Goal: Check status: Check status

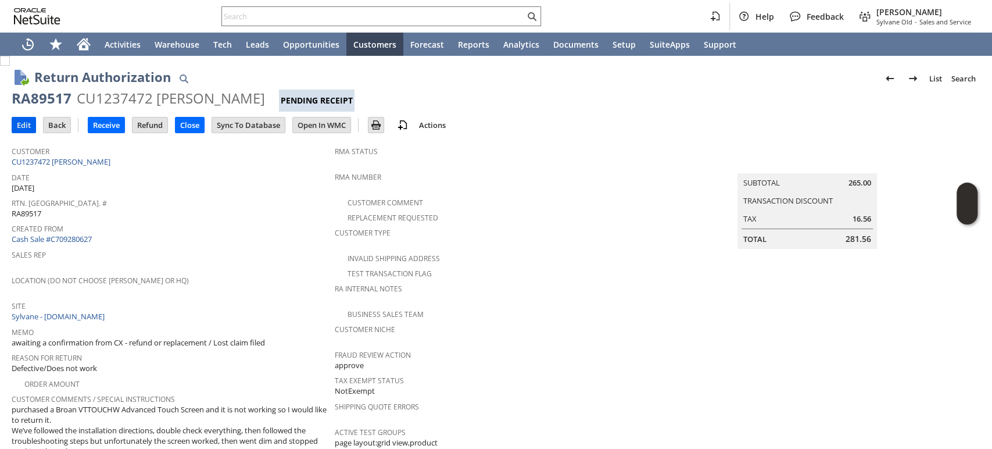
click at [23, 126] on input "Edit" at bounding box center [23, 124] width 23 height 15
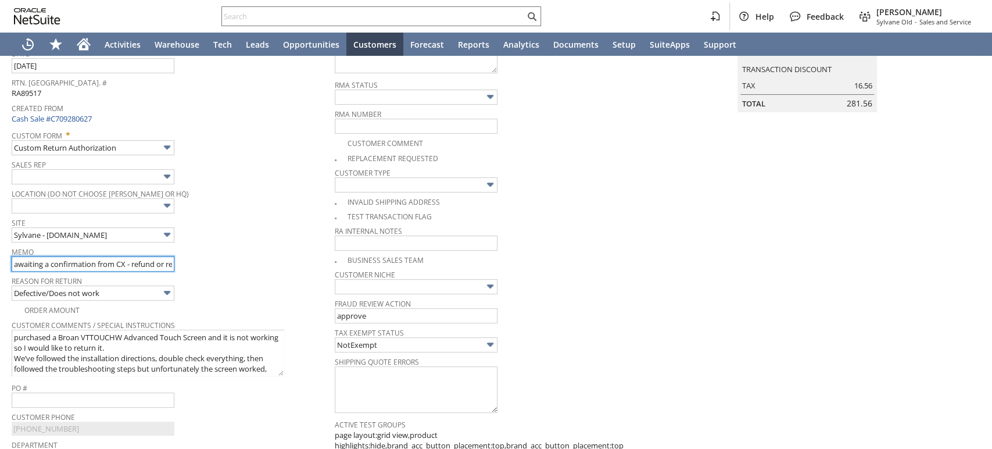
scroll to position [0, 100]
drag, startPoint x: 13, startPoint y: 256, endPoint x: 250, endPoint y: 264, distance: 237.2
click at [250, 264] on div "Memo awaiting a confirmation from CX - refund or replacement / Lost claim filed" at bounding box center [170, 257] width 317 height 28
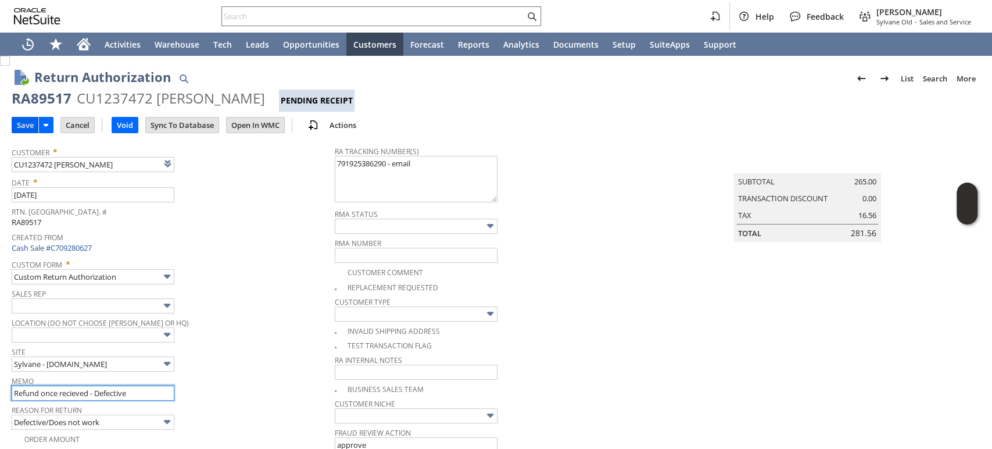
type input "Refund once recieved - Defective"
click at [20, 123] on input "Save" at bounding box center [25, 124] width 26 height 15
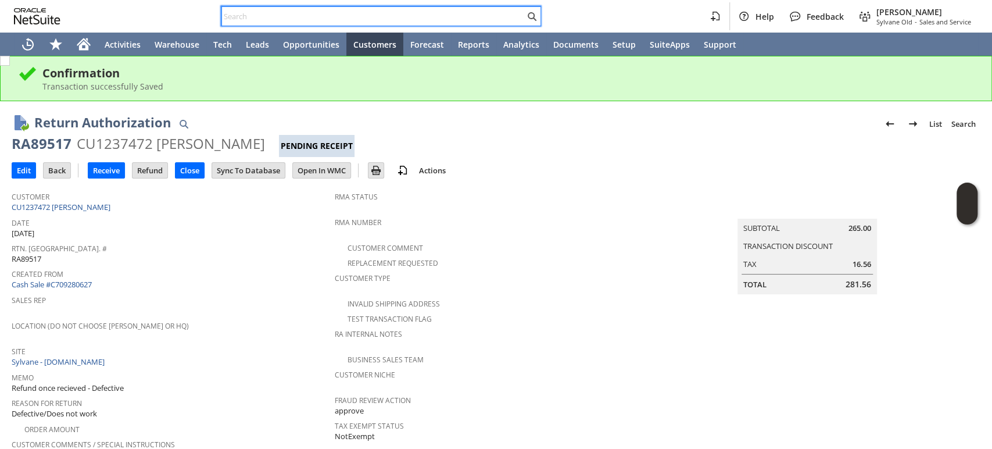
click at [383, 13] on input "text" at bounding box center [373, 16] width 303 height 14
paste input "5619096923"
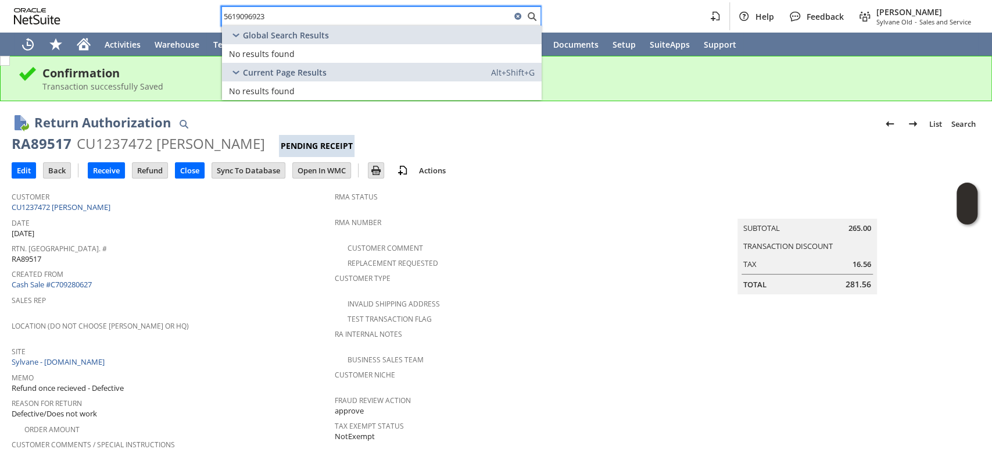
drag, startPoint x: 313, startPoint y: 18, endPoint x: 206, endPoint y: 13, distance: 107.0
click at [162, 10] on div "5619096923 Help Feedback Mark Neri Sylvane Old - Sales and Service" at bounding box center [496, 16] width 992 height 33
paste input "S1349611"
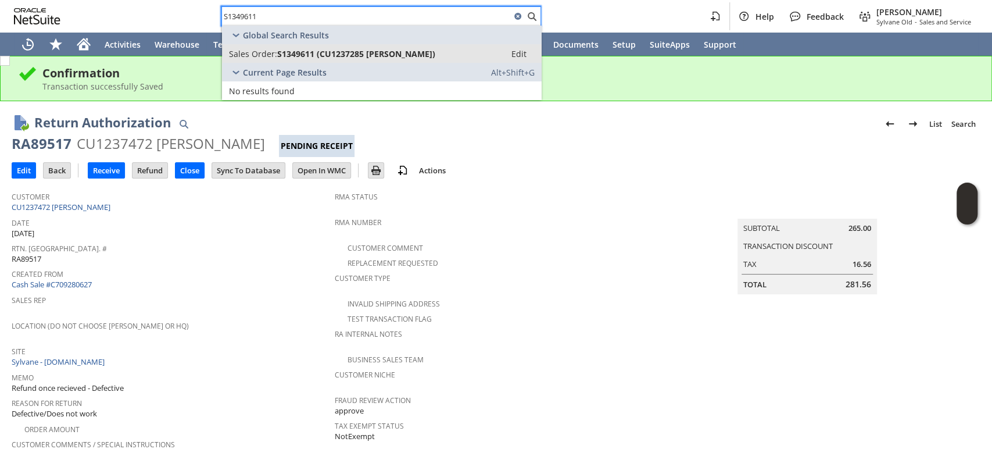
type input "S1349611"
click at [344, 46] on link "Sales Order: S1349611 (CU1237285 Siyan Shaikh) Edit" at bounding box center [382, 53] width 320 height 19
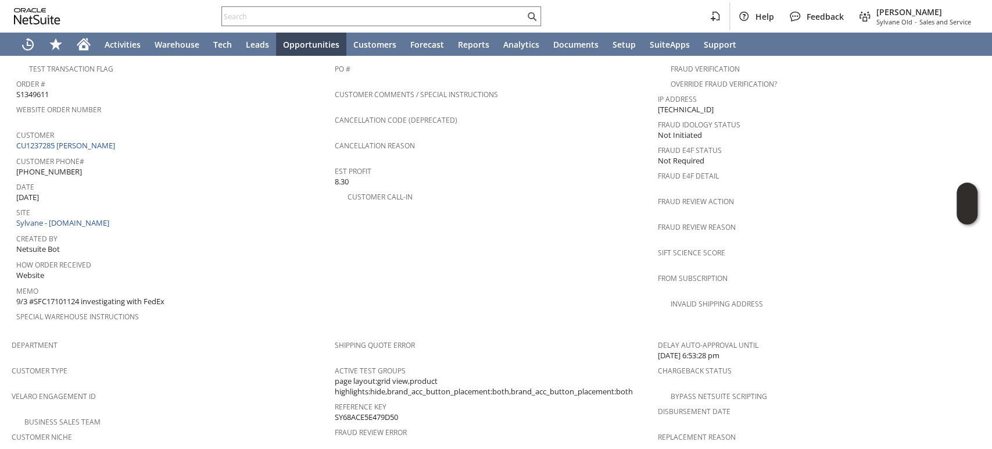
scroll to position [439, 0]
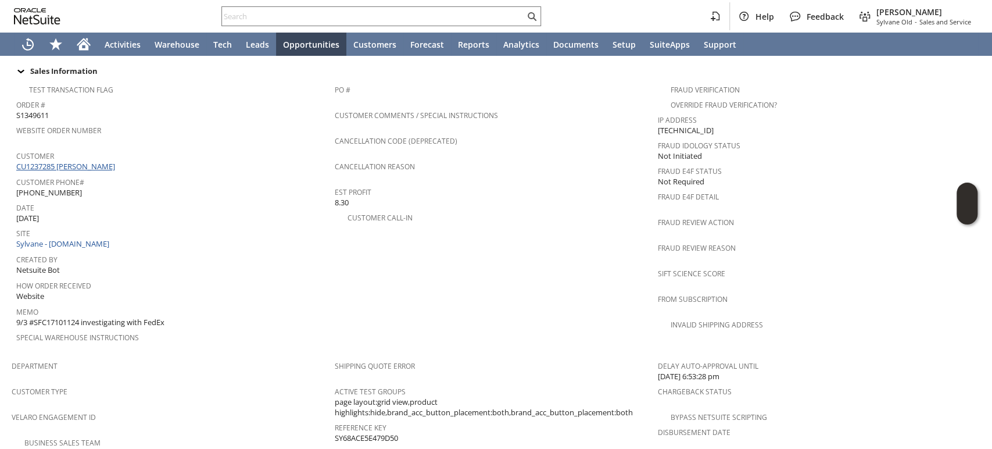
click at [92, 161] on link "CU1237285 [PERSON_NAME]" at bounding box center [67, 166] width 102 height 10
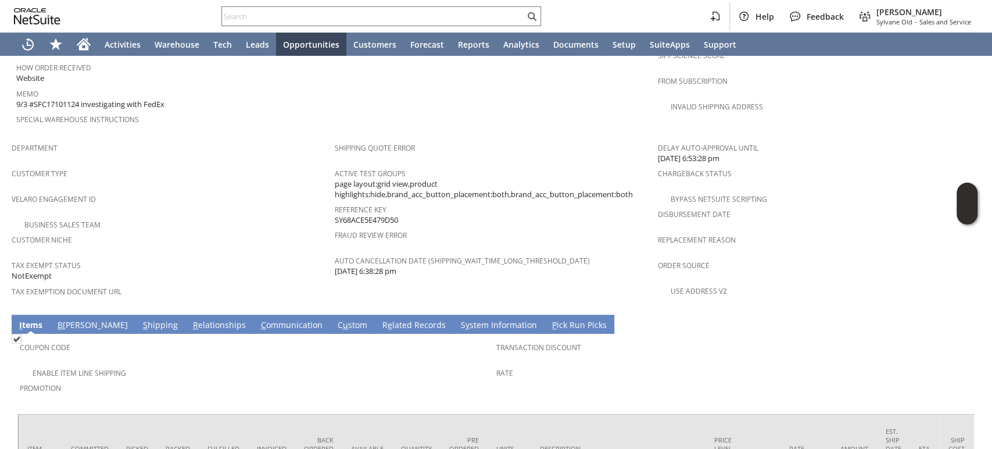
scroll to position [697, 0]
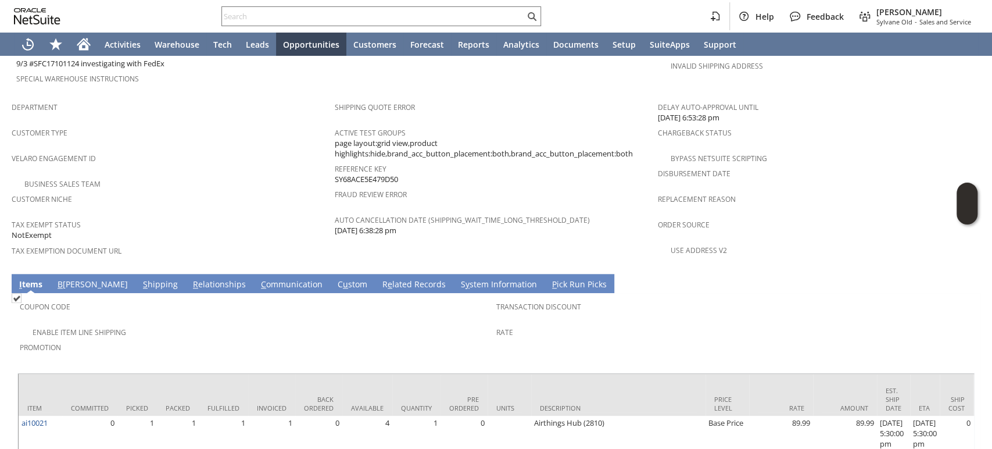
click at [140, 278] on link "S hipping" at bounding box center [160, 284] width 41 height 13
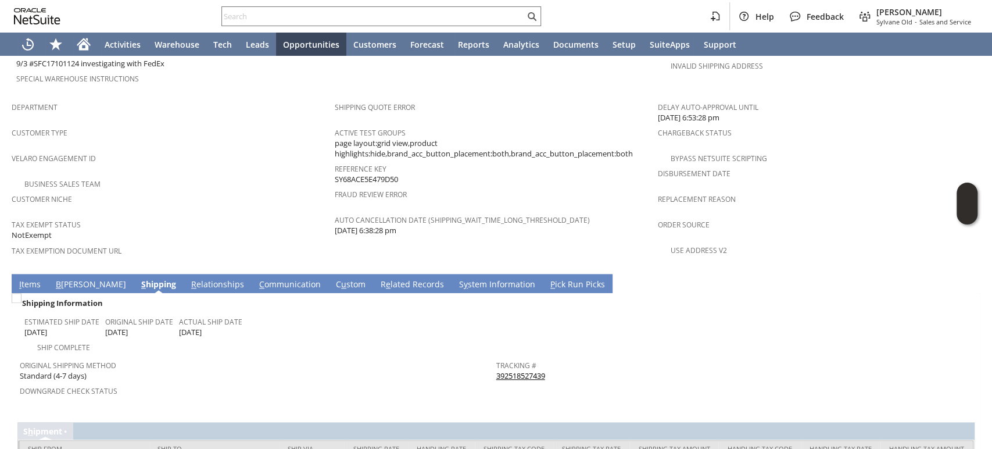
click at [531, 370] on link "392518527439" at bounding box center [520, 375] width 49 height 10
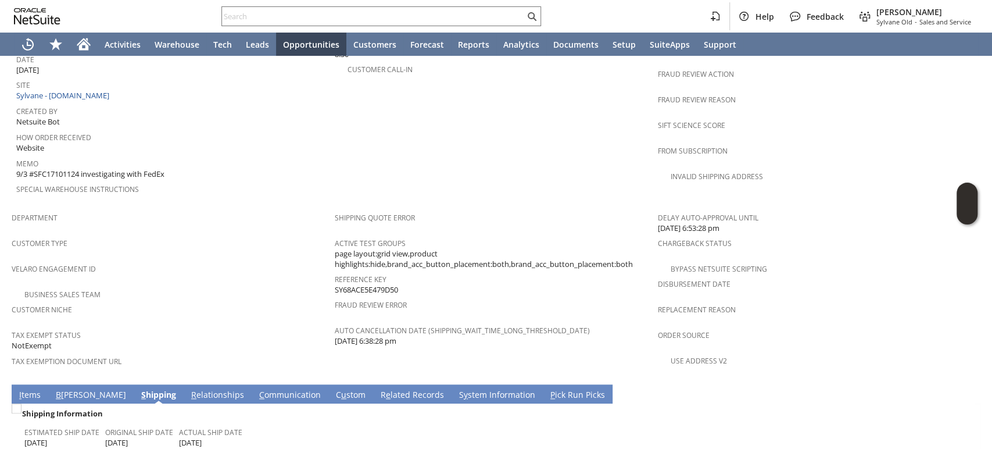
scroll to position [503, 0]
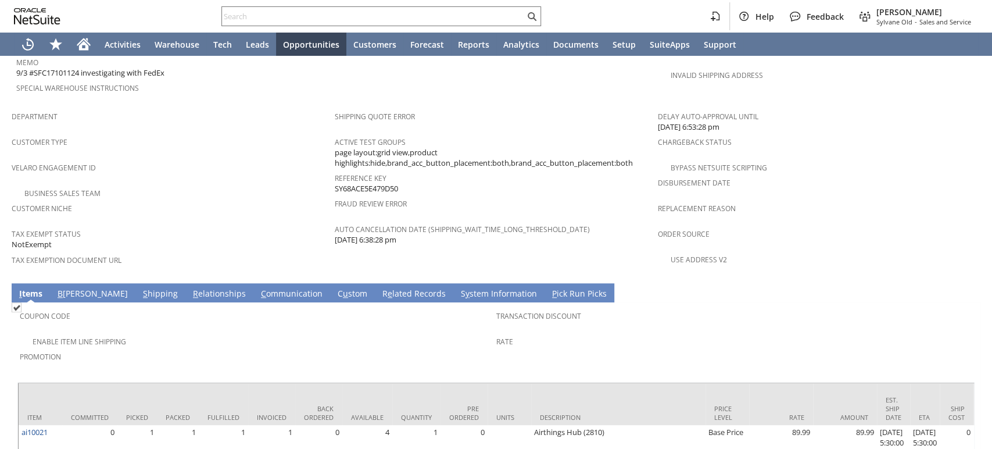
scroll to position [697, 0]
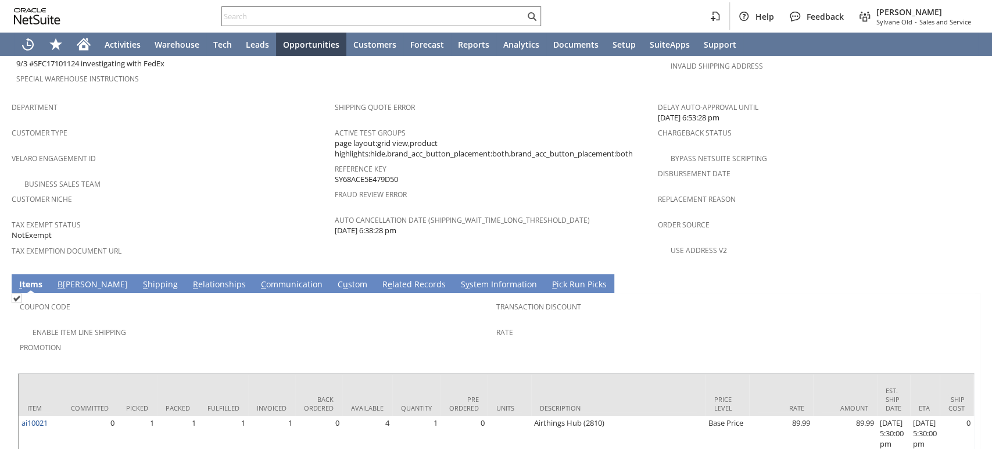
drag, startPoint x: 400, startPoint y: 134, endPoint x: 332, endPoint y: 132, distance: 67.4
click at [335, 160] on div "Reference Key SY68ACE5E479D50" at bounding box center [493, 172] width 317 height 24
copy span "SY68ACE5E479D50"
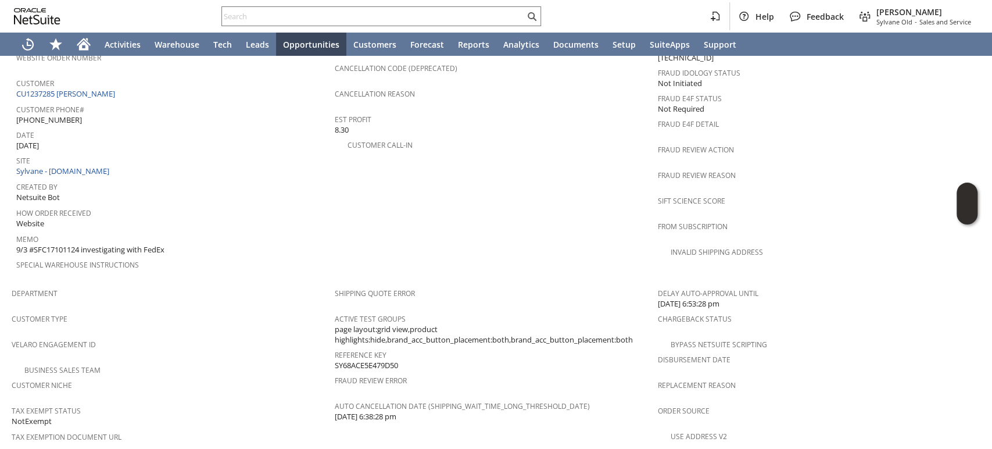
scroll to position [439, 0]
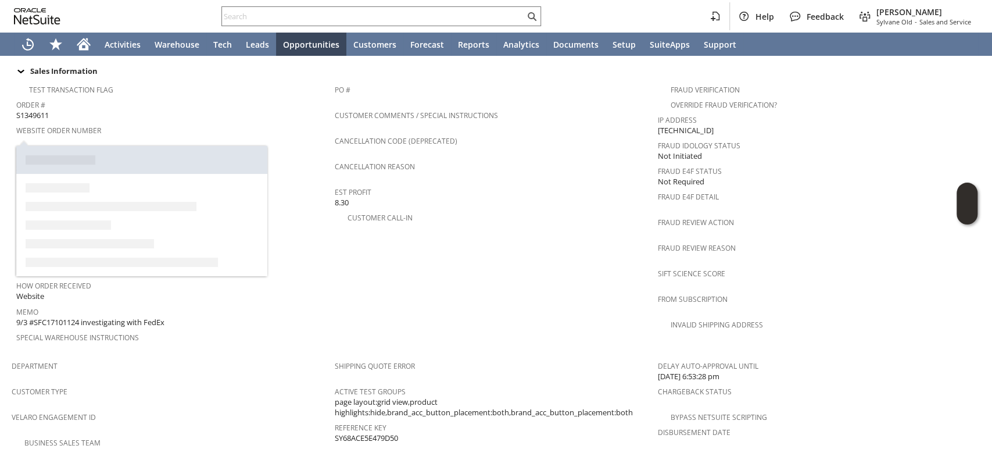
copy span "SY68ACE5E479D50"
click at [80, 161] on link "CU1237285 [PERSON_NAME]" at bounding box center [67, 166] width 102 height 10
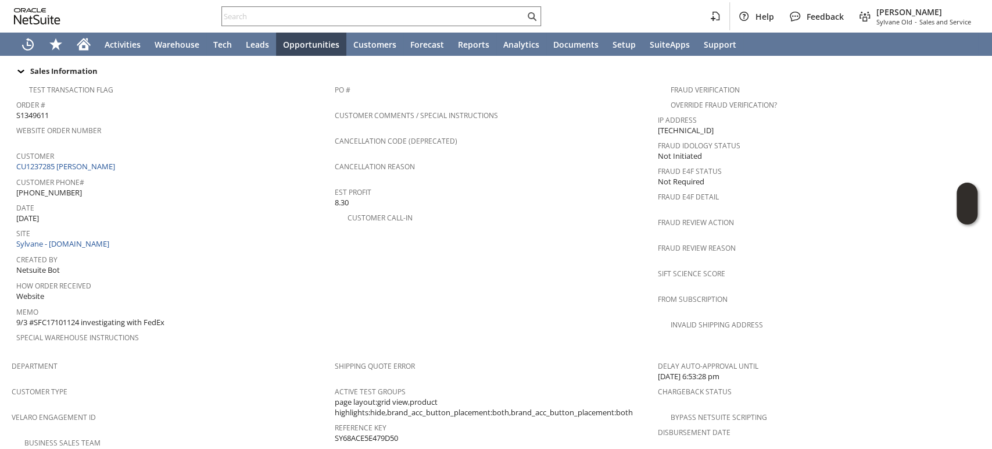
scroll to position [0, 0]
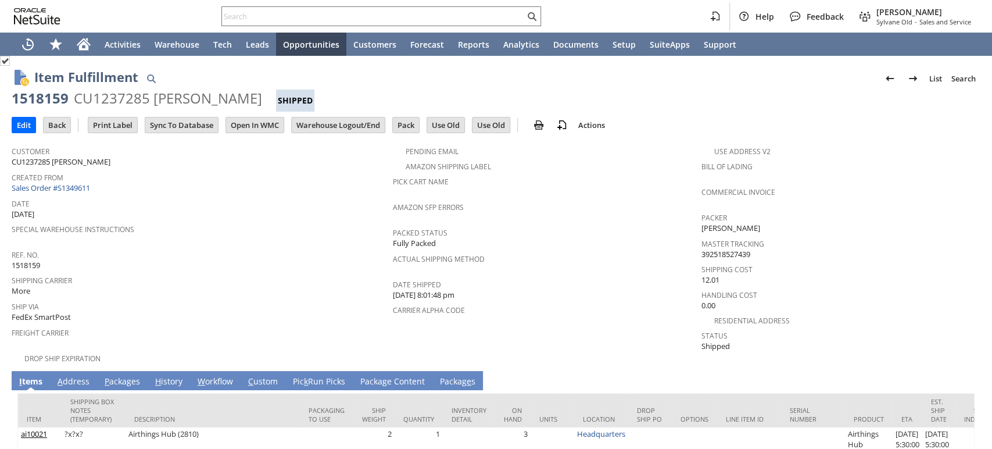
scroll to position [19, 0]
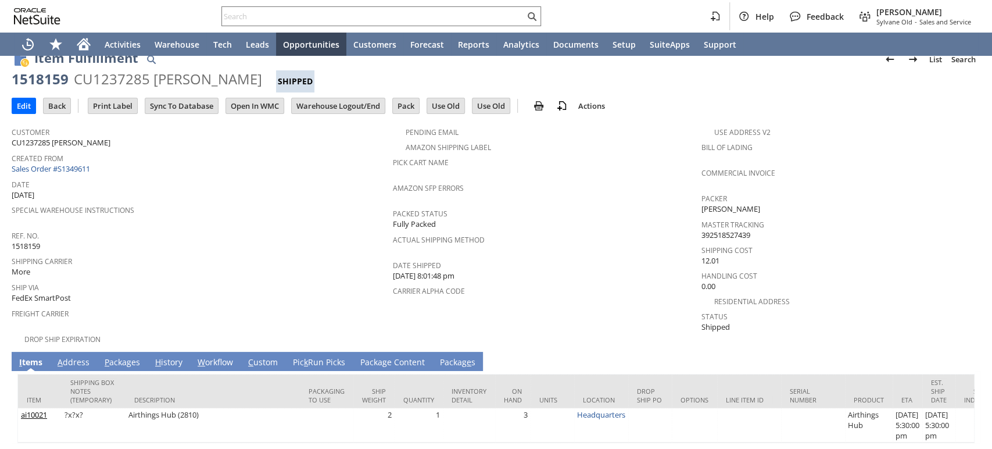
click at [126, 356] on link "P ackages" at bounding box center [122, 362] width 41 height 13
click at [127, 356] on link "P ackages" at bounding box center [122, 362] width 41 height 13
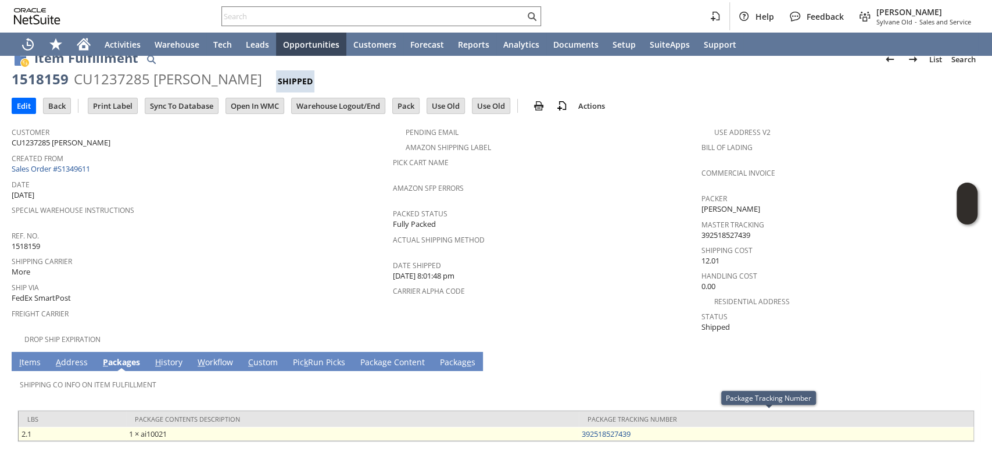
drag, startPoint x: 603, startPoint y: 418, endPoint x: 568, endPoint y: 418, distance: 34.9
click at [568, 426] on tr "2.1 1 × ai10021 392518527439" at bounding box center [496, 433] width 955 height 14
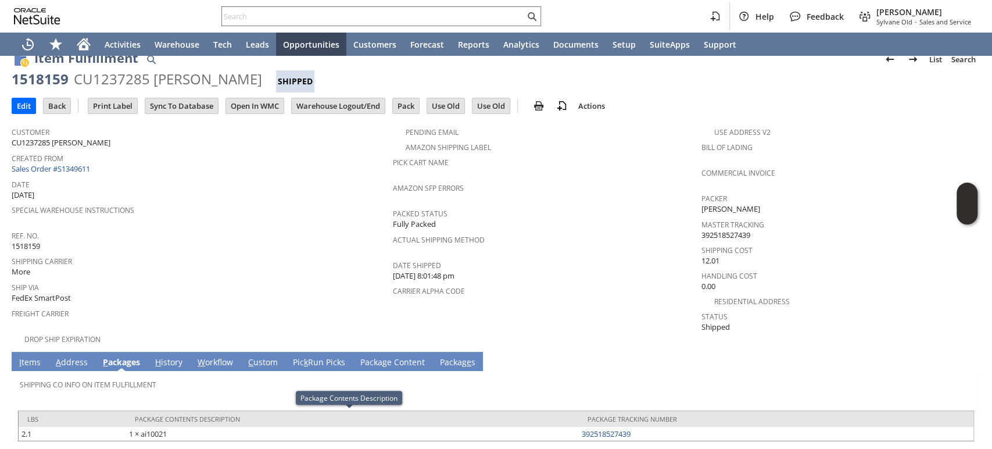
copy tr "1 × ai10021 392518527439"
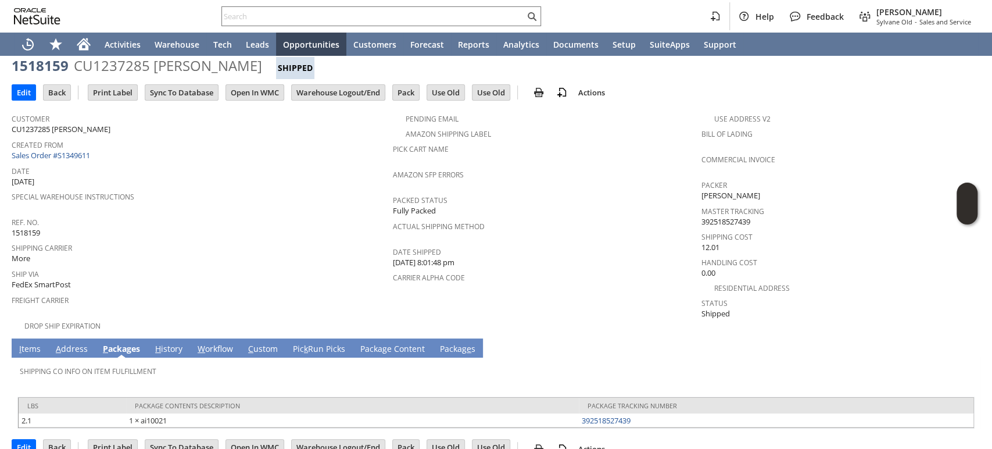
scroll to position [38, 0]
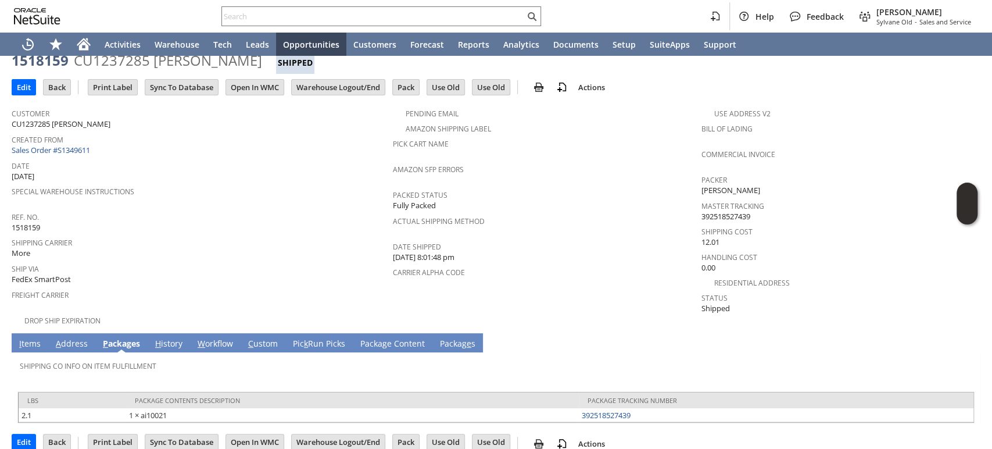
click at [33, 338] on link "I tems" at bounding box center [29, 344] width 27 height 13
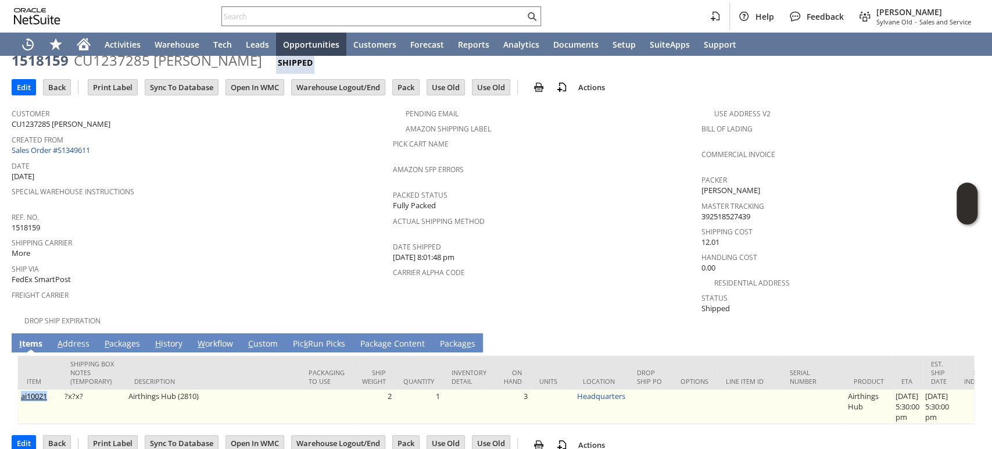
drag, startPoint x: 49, startPoint y: 381, endPoint x: 20, endPoint y: 385, distance: 29.3
click at [20, 389] on td "ai10021" at bounding box center [40, 406] width 44 height 34
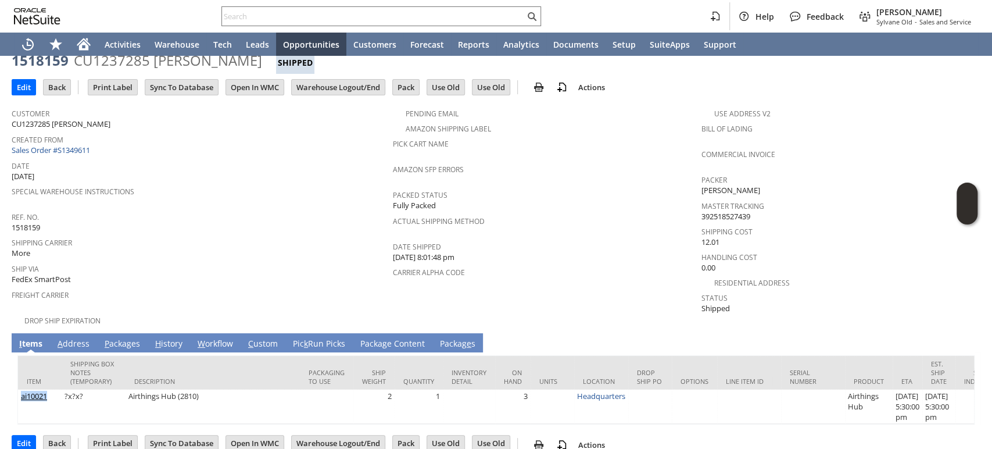
copy link "ai10021"
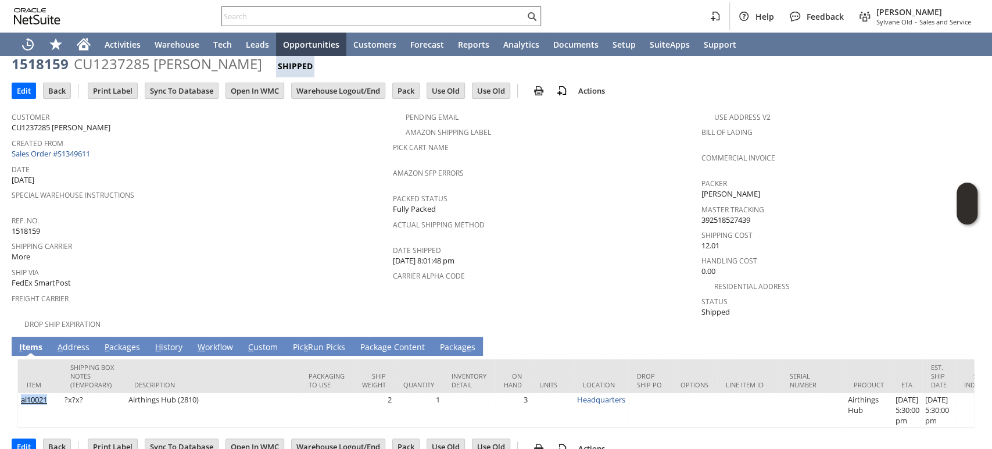
scroll to position [51, 0]
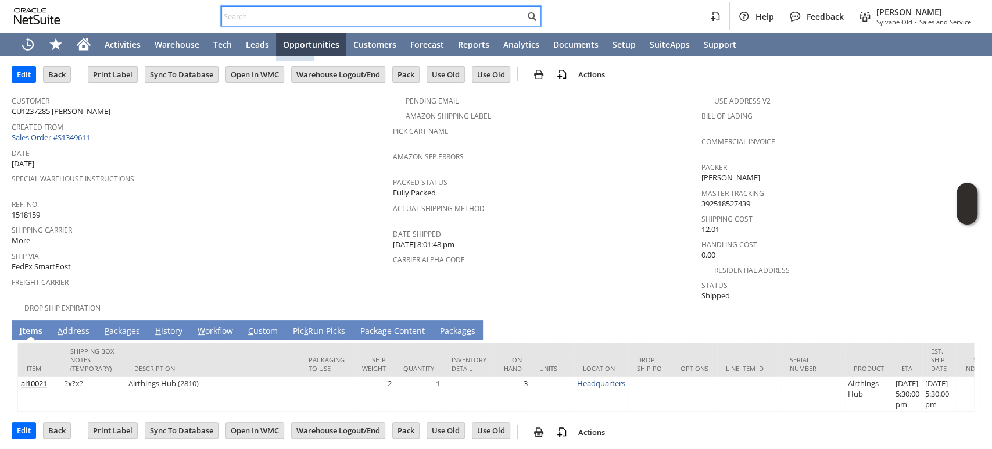
click at [349, 10] on input "text" at bounding box center [373, 16] width 303 height 14
paste input "P218295"
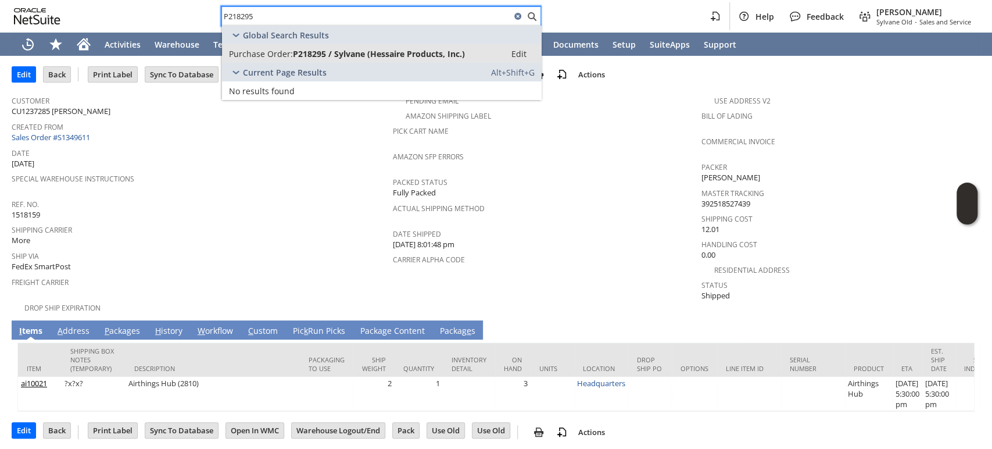
type input "P218295"
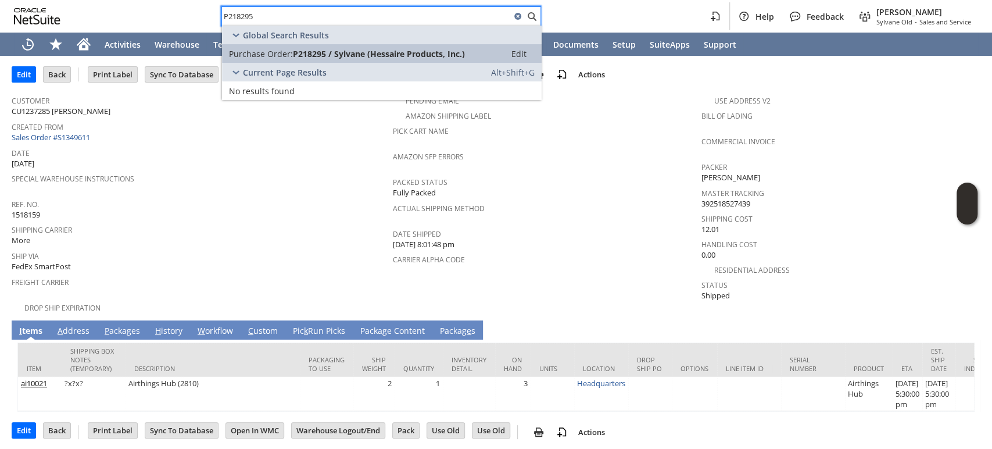
click at [338, 59] on span "P218295 / Sylvane (Hessaire Products, Inc.)" at bounding box center [379, 53] width 172 height 11
